Goal: Use online tool/utility

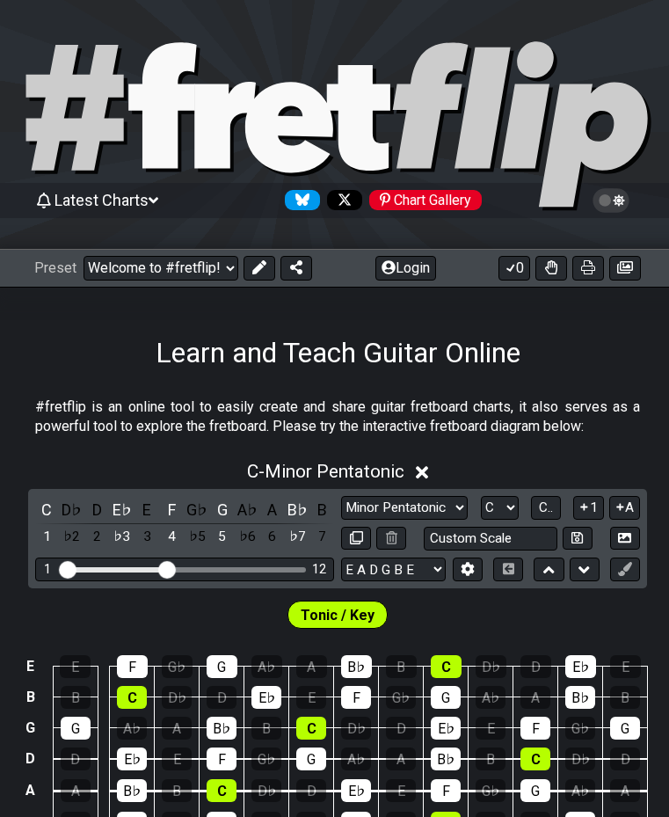
select select "C"
click at [429, 502] on select "Minor Pentatonic Click to edit Minor Pentatonic Major Pentatonic Minor Blues Ma…" at bounding box center [404, 508] width 127 height 24
select select "Minor Blues"
click at [341, 496] on select "Minor Pentatonic Click to edit Minor Pentatonic Major Pentatonic Minor Blues Ma…" at bounding box center [404, 508] width 127 height 24
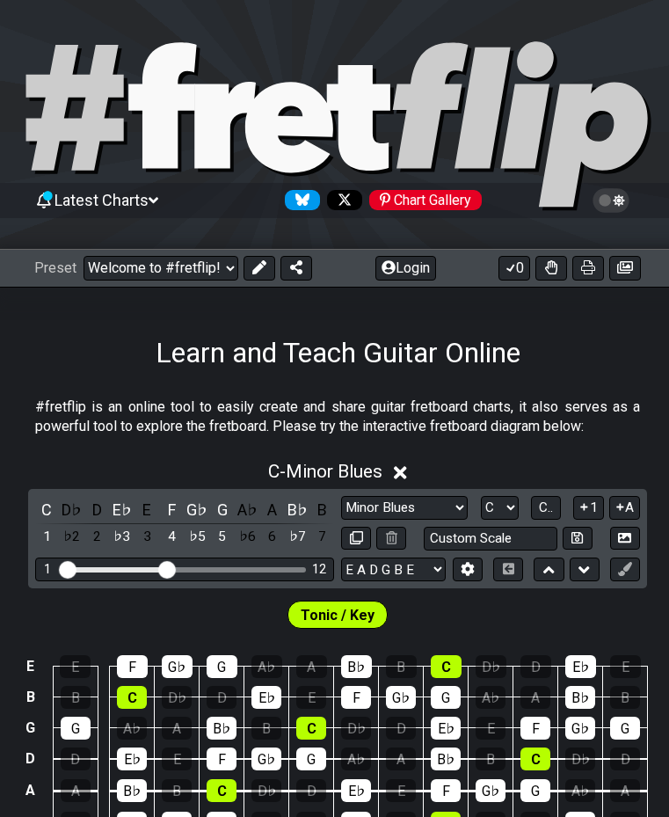
click at [498, 506] on select "A♭ A A♯ B♭ B C C♯ D♭ D D♯ E♭ E F F♯ G♭ G G♯" at bounding box center [500, 508] width 38 height 24
select select "E"
click at [481, 496] on select "A♭ A A♯ B♭ B C C♯ D♭ D D♯ E♭ E F F♯ G♭ G G♯" at bounding box center [500, 508] width 38 height 24
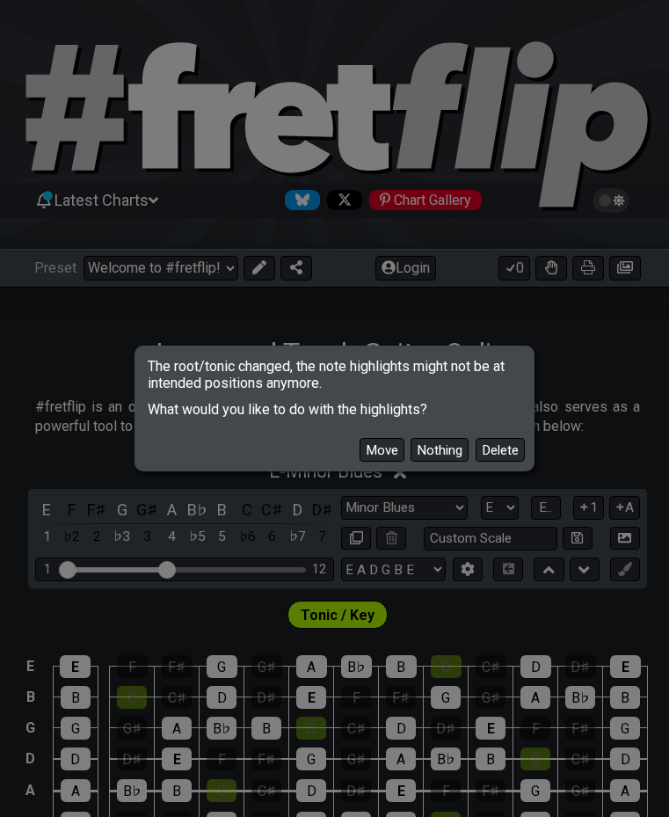
click at [384, 451] on button "Move" at bounding box center [382, 450] width 45 height 24
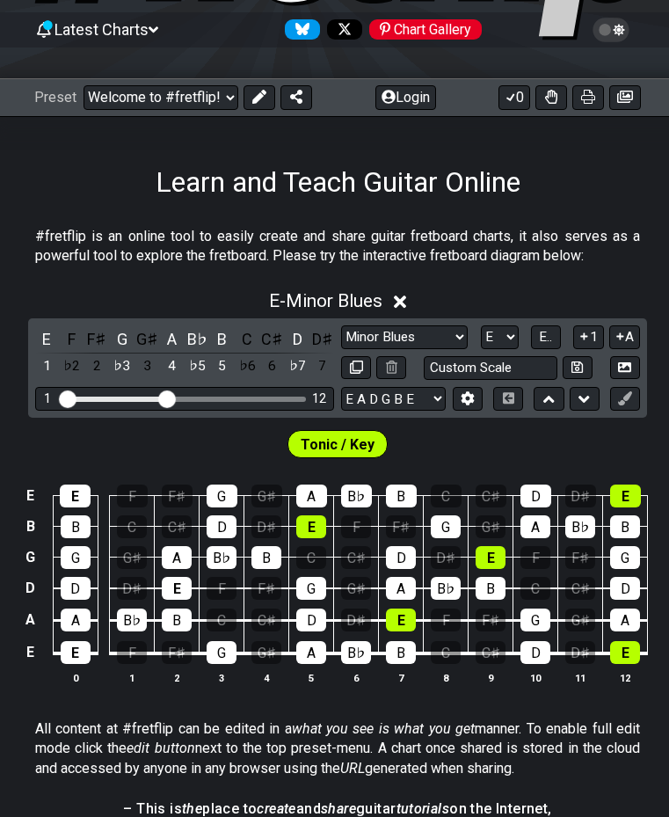
scroll to position [176, 0]
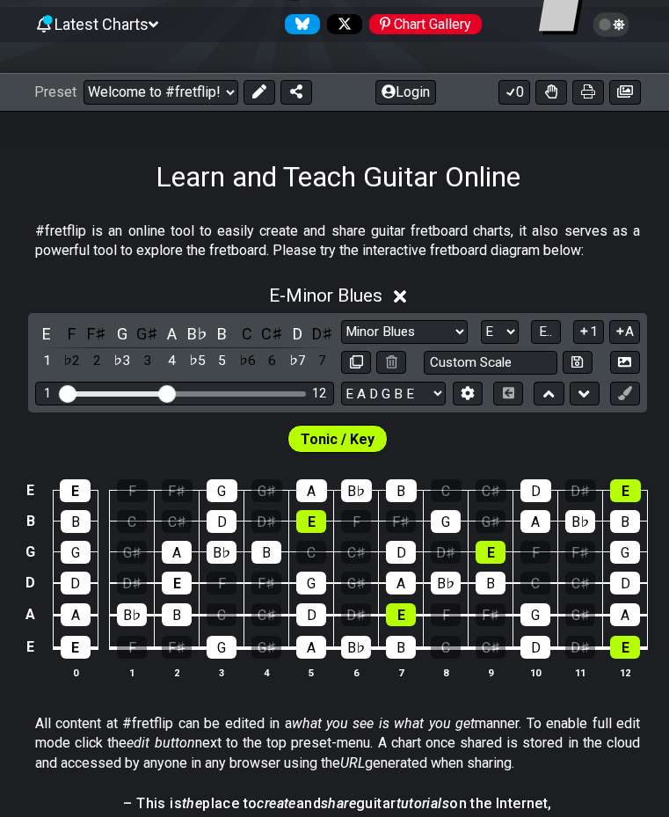
click at [402, 323] on select "Minor Pentatonic Click to edit Minor Pentatonic Major Pentatonic Minor Blues Ma…" at bounding box center [404, 332] width 127 height 24
select select "Phrygian"
click at [341, 320] on select "Minor Pentatonic Click to edit Minor Pentatonic Major Pentatonic Minor Blues Ma…" at bounding box center [404, 332] width 127 height 24
